Goal: Download file/media

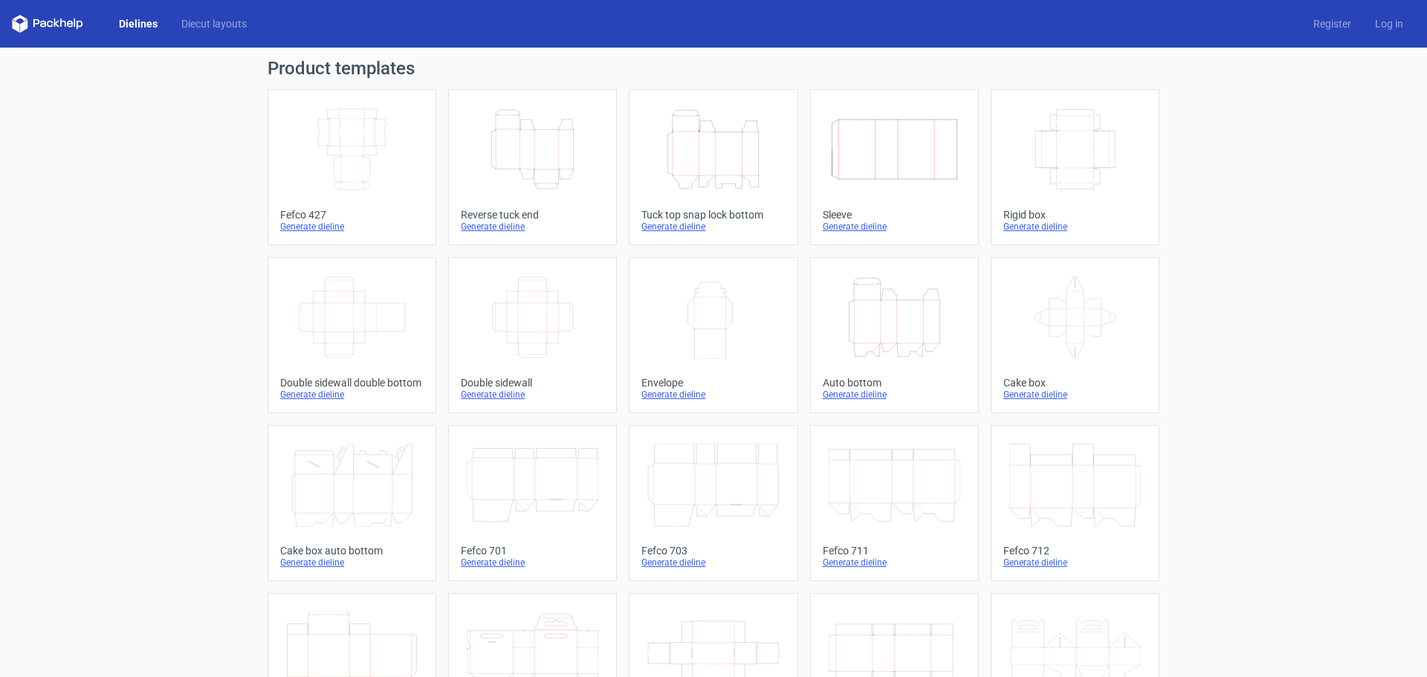
click at [690, 138] on icon "Height Depth Width" at bounding box center [713, 149] width 132 height 83
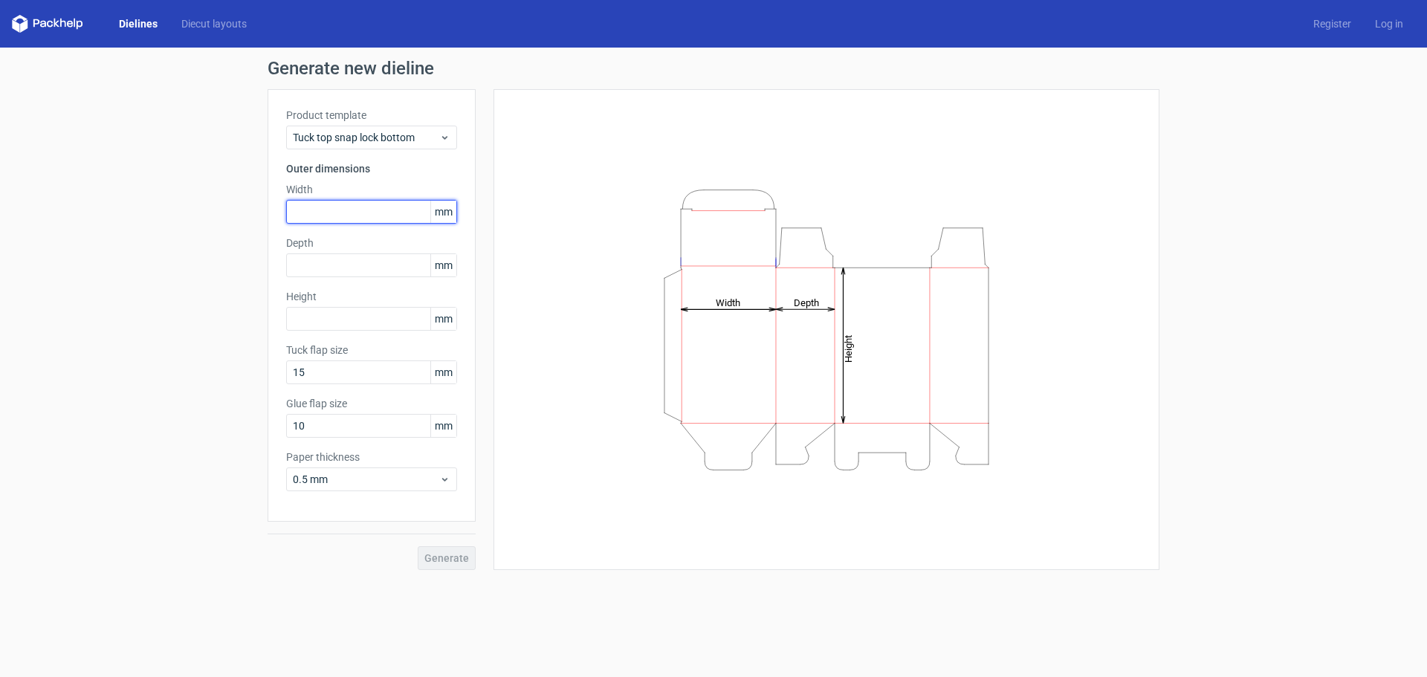
click at [351, 214] on input "text" at bounding box center [371, 212] width 171 height 24
type input "95"
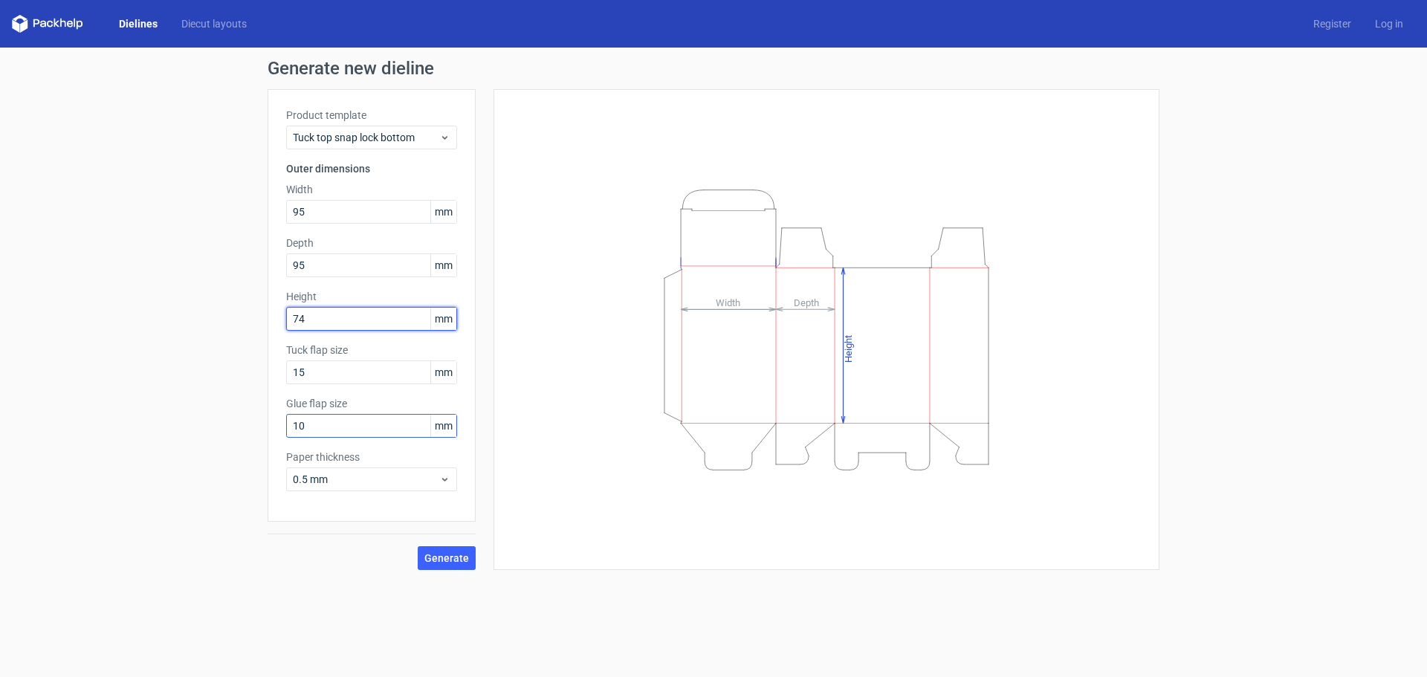
type input "74"
type input "15"
click at [455, 564] on button "Generate" at bounding box center [447, 558] width 58 height 24
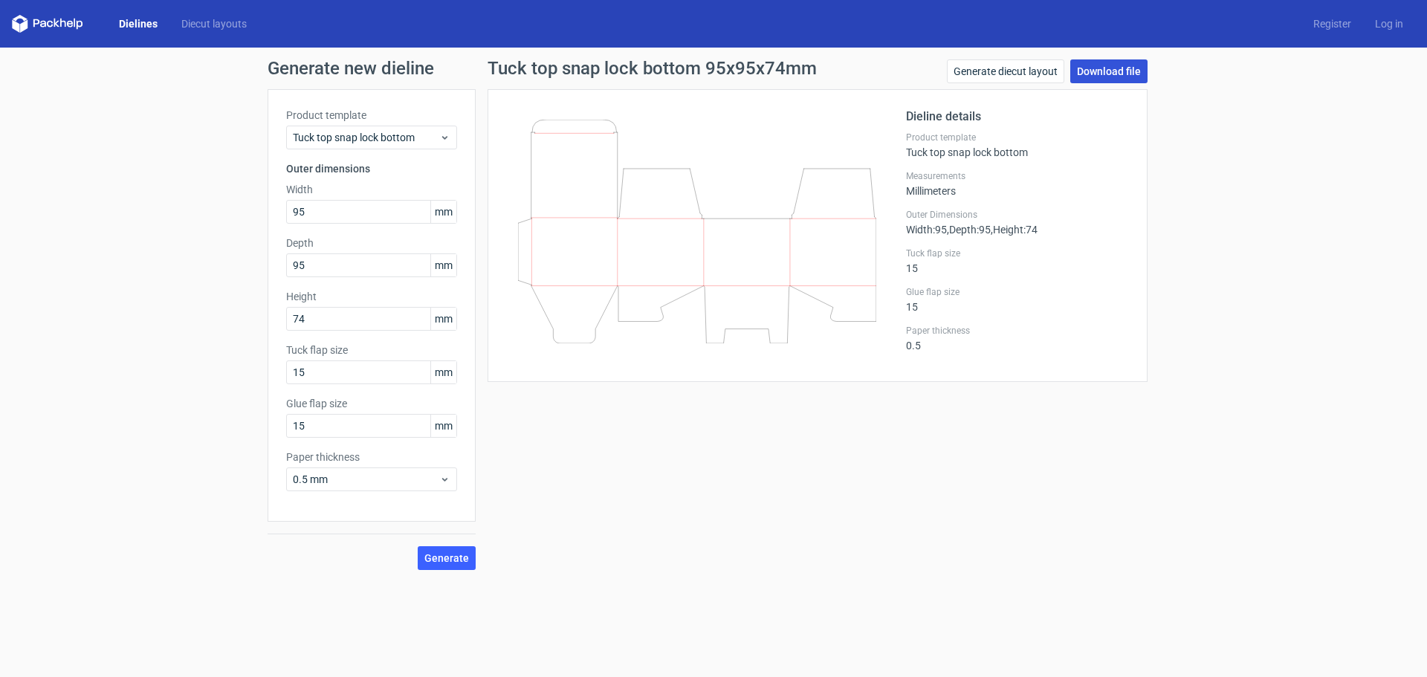
click at [1094, 76] on link "Download file" at bounding box center [1108, 71] width 77 height 24
